Goal: Task Accomplishment & Management: Understand process/instructions

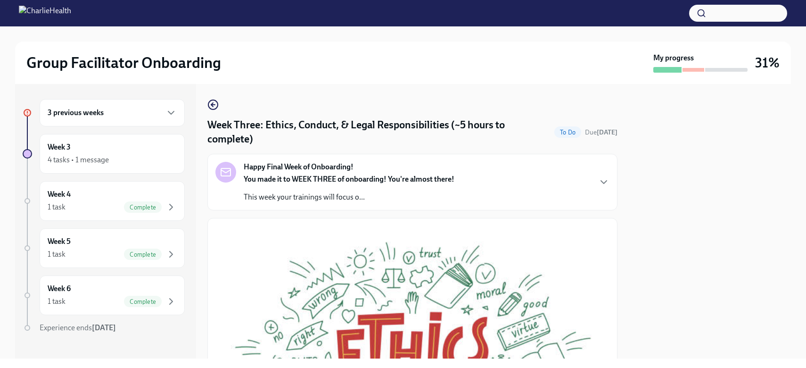
scroll to position [408, 0]
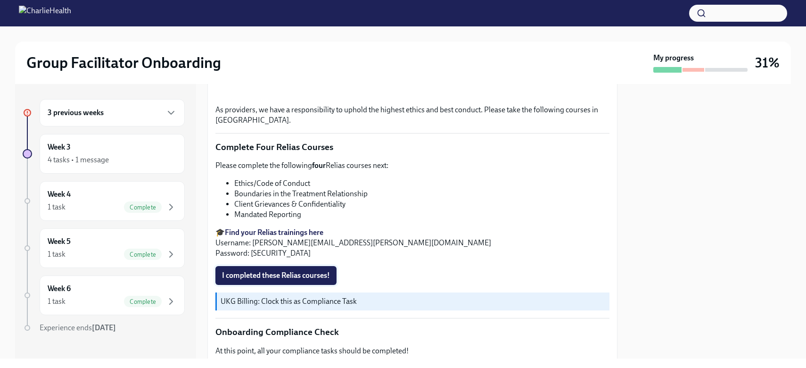
click at [277, 271] on span "I completed these Relias courses!" at bounding box center [276, 275] width 108 height 9
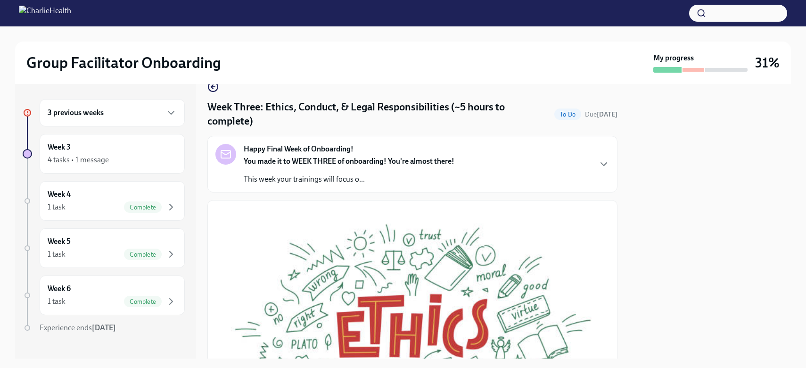
scroll to position [0, 0]
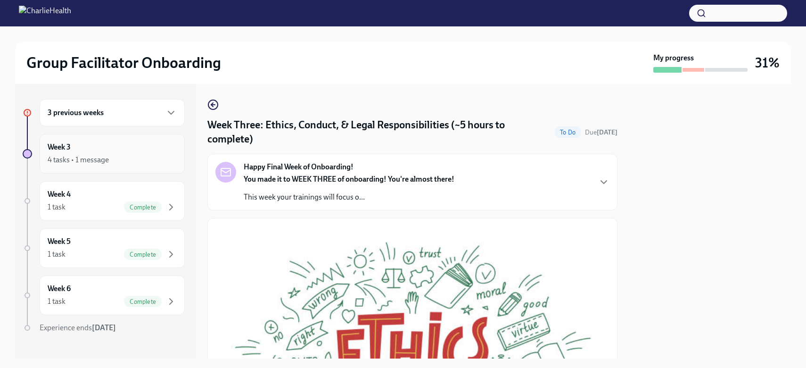
click at [129, 156] on div "4 tasks • 1 message" at bounding box center [112, 159] width 129 height 11
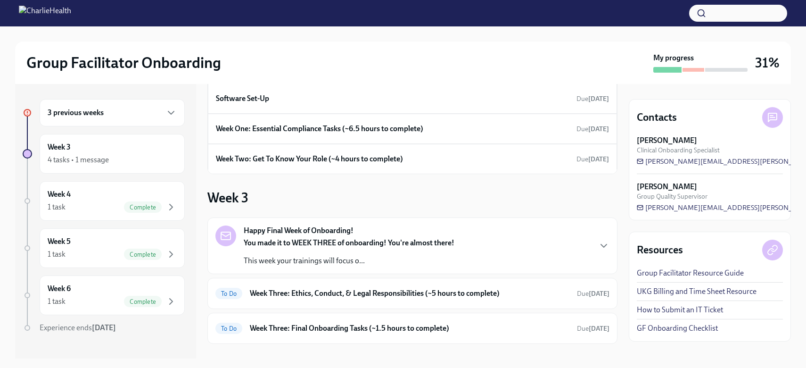
scroll to position [93, 0]
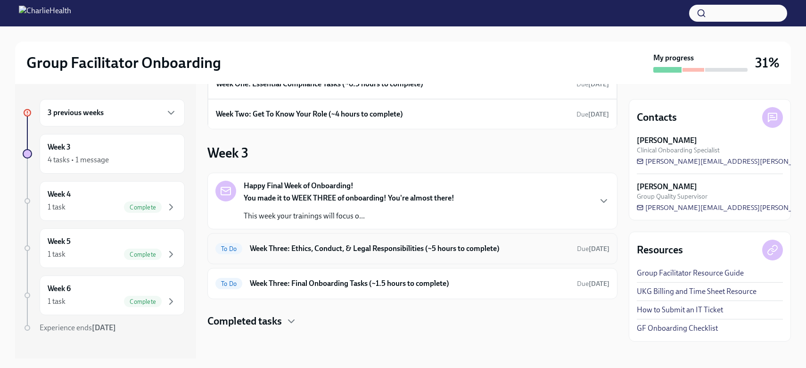
click at [279, 250] on h6 "Week Three: Ethics, Conduct, & Legal Responsibilities (~5 hours to complete)" at bounding box center [410, 248] width 320 height 10
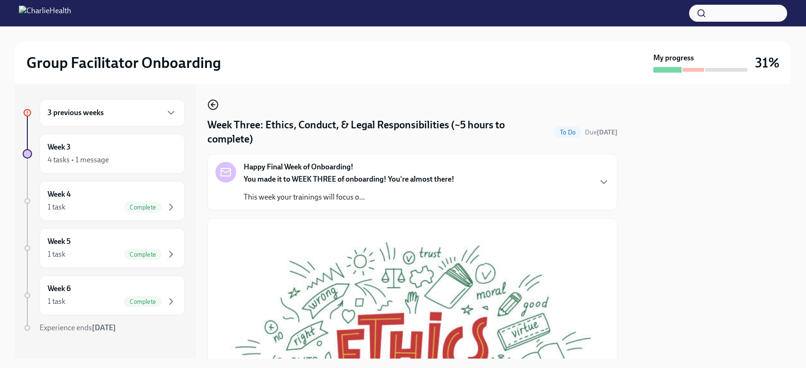
click at [212, 106] on icon "button" at bounding box center [212, 105] width 2 height 4
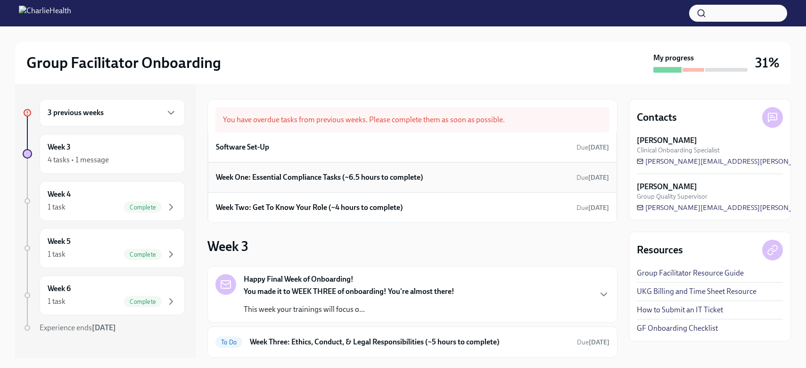
click at [264, 179] on h6 "Week One: Essential Compliance Tasks (~6.5 hours to complete)" at bounding box center [319, 177] width 207 height 10
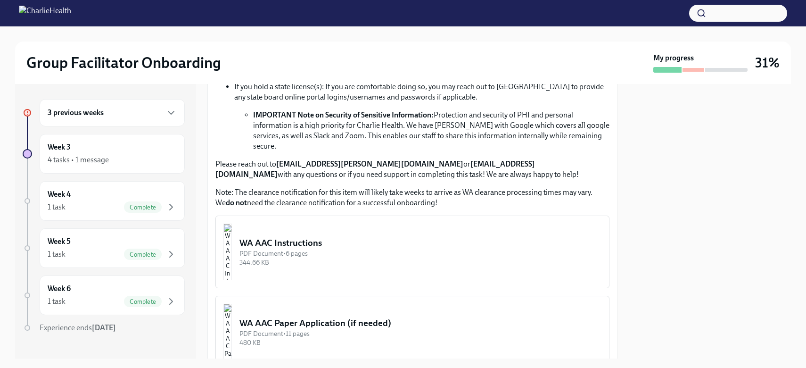
scroll to position [661, 0]
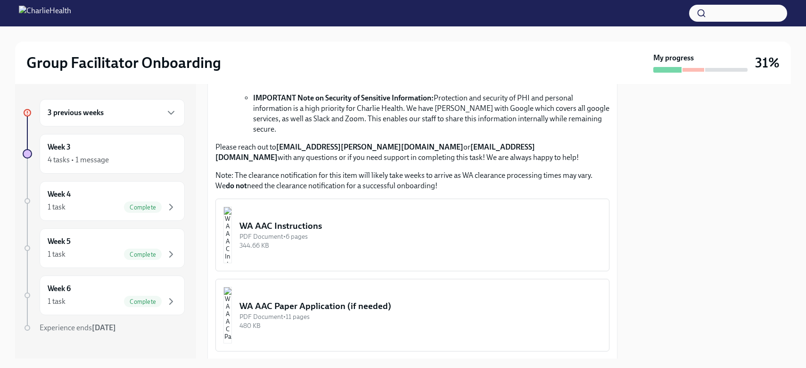
click at [232, 222] on img "button" at bounding box center [228, 235] width 8 height 57
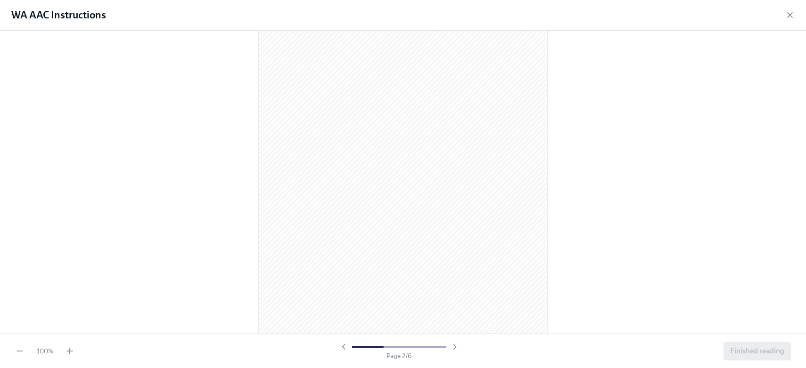
scroll to position [408, 0]
